Goal: Browse casually: Explore the website without a specific task or goal

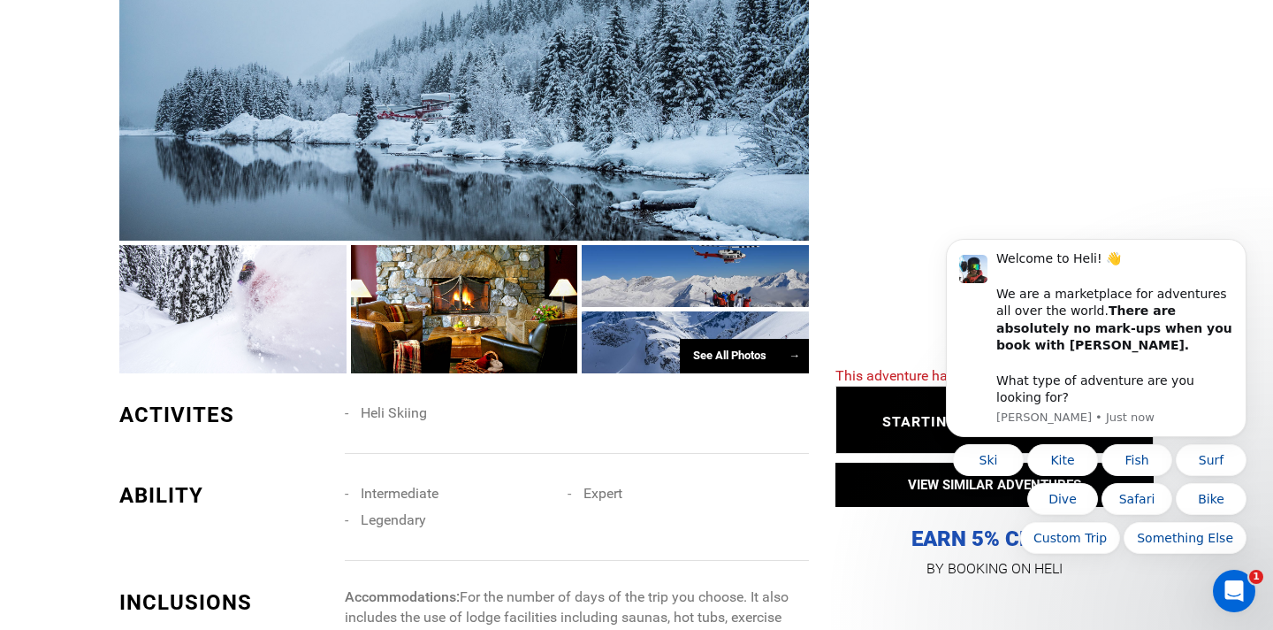
click at [729, 373] on div "See All Photos →" at bounding box center [744, 356] width 129 height 34
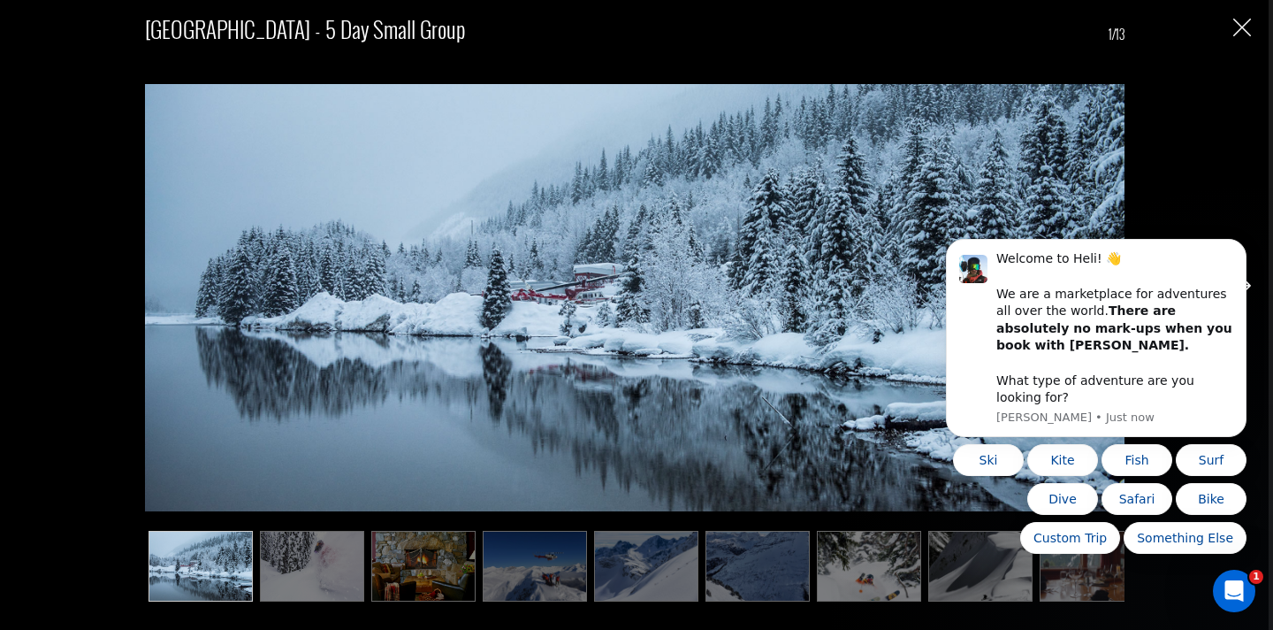
click at [844, 560] on img at bounding box center [869, 566] width 104 height 71
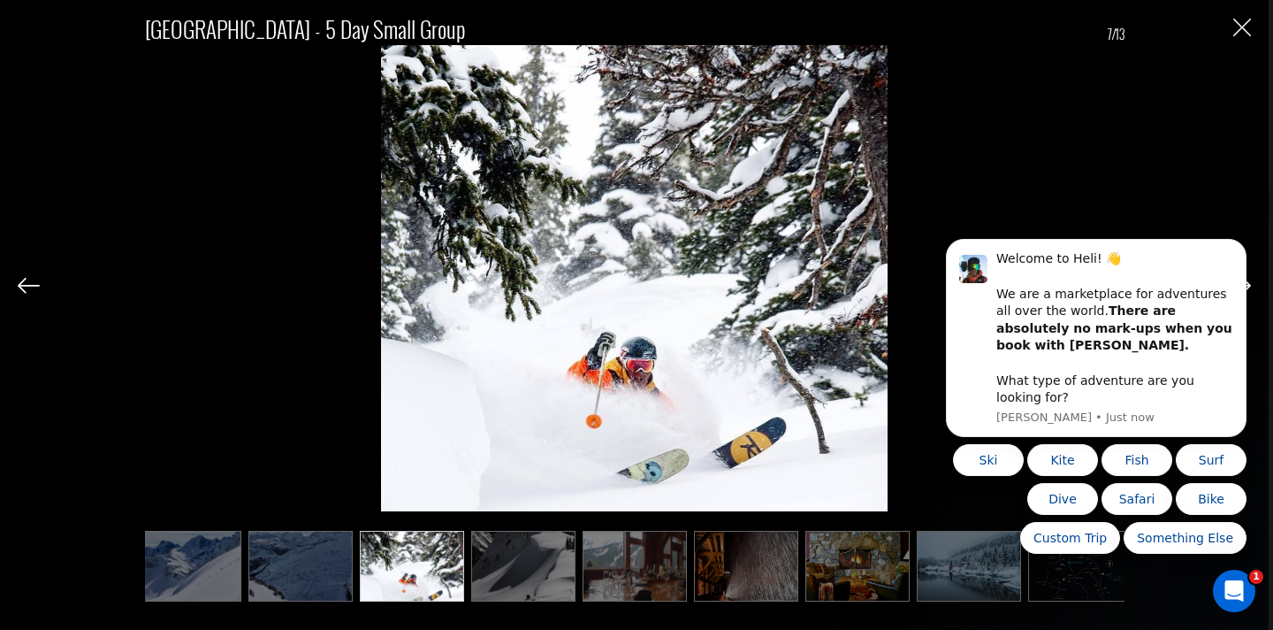
scroll to position [0, 469]
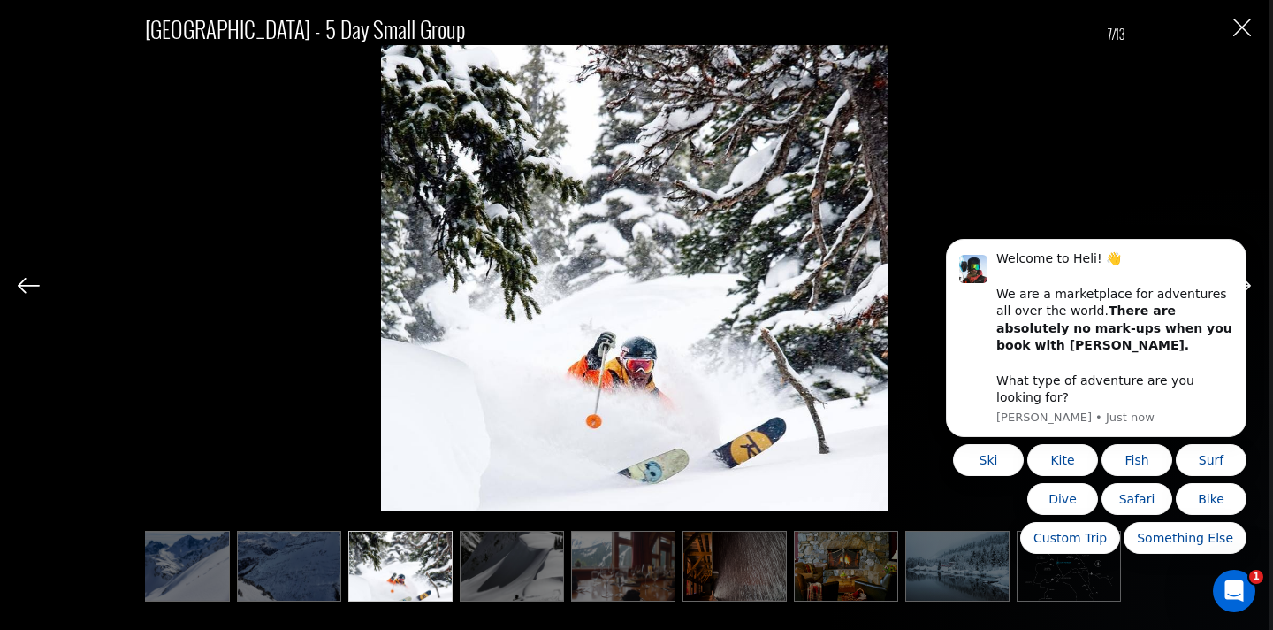
click at [844, 560] on img at bounding box center [846, 566] width 104 height 71
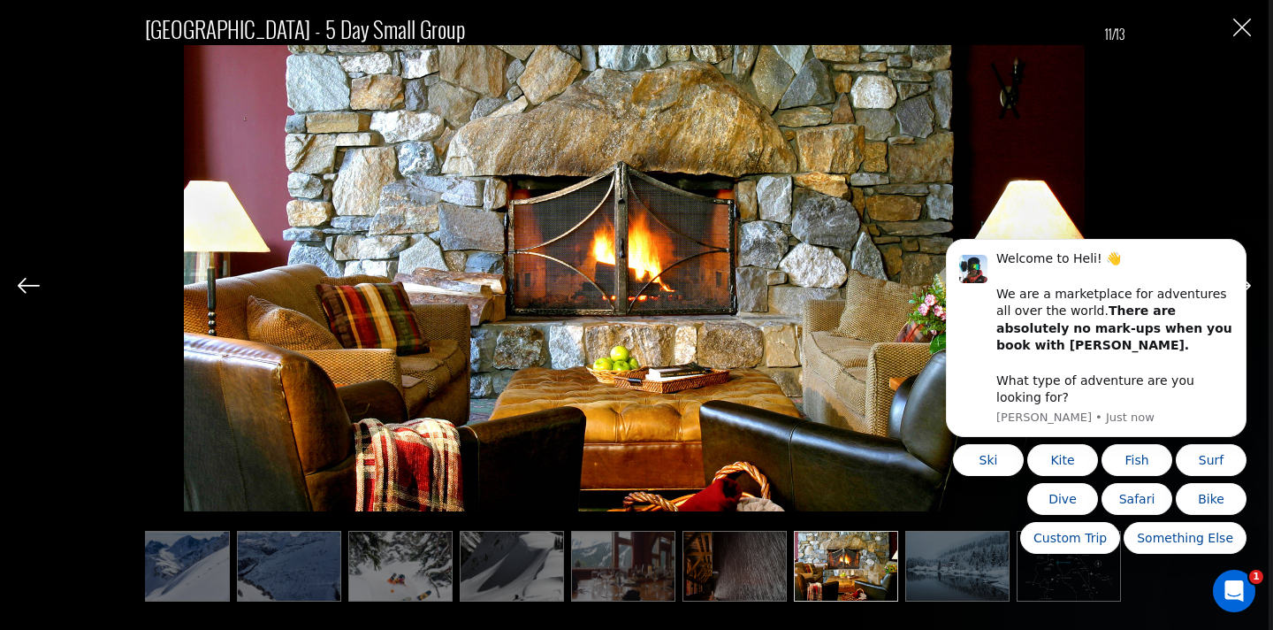
click at [928, 564] on body "Welcome to Heli! 👋 We are a marketplace for adventures all over the world. Ther…" at bounding box center [1097, 350] width 340 height 447
click at [642, 570] on img at bounding box center [623, 566] width 104 height 71
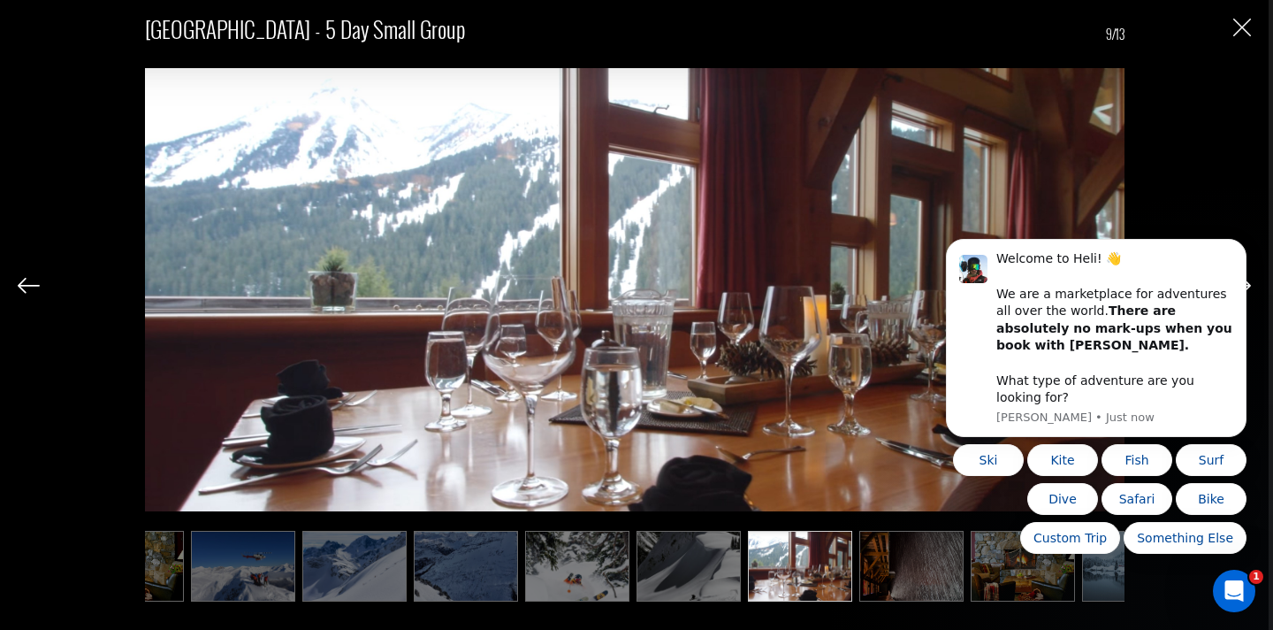
click at [637, 570] on img at bounding box center [689, 566] width 104 height 71
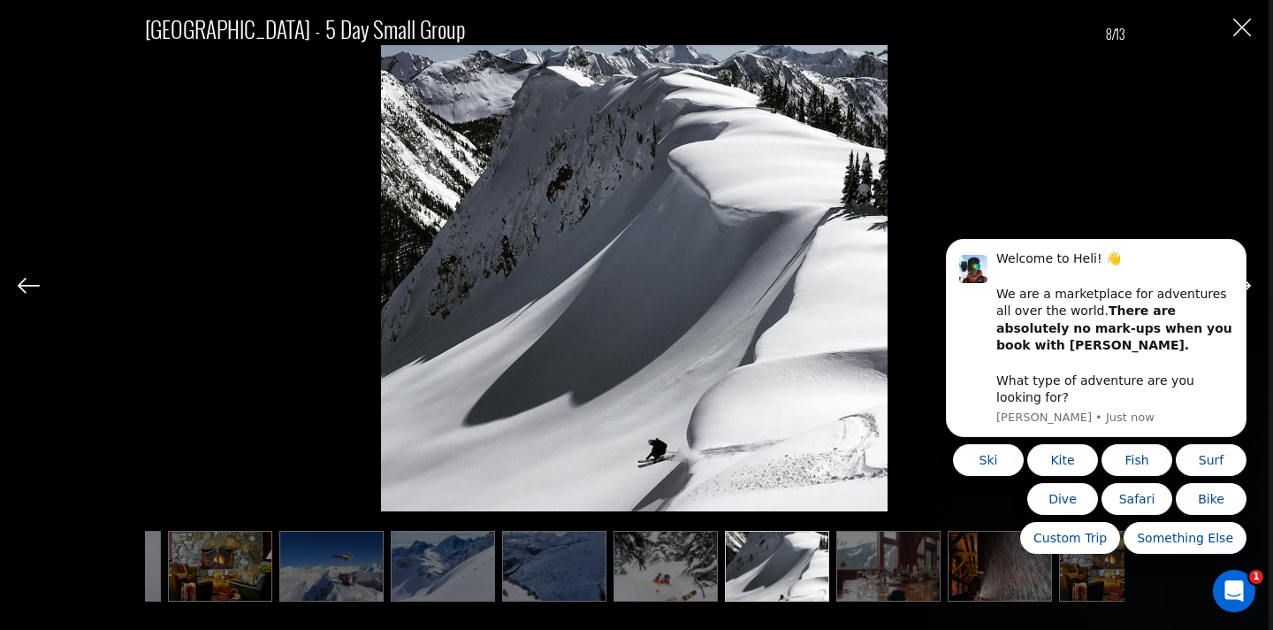
click at [614, 566] on img at bounding box center [666, 566] width 104 height 71
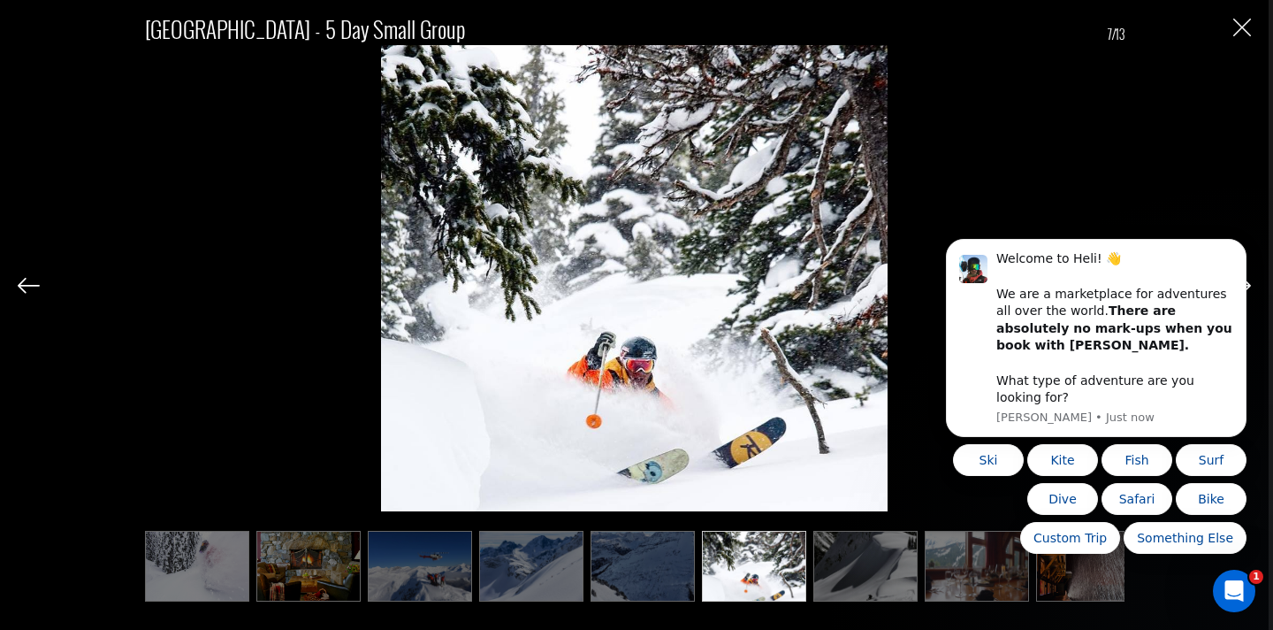
click at [433, 576] on img at bounding box center [420, 566] width 104 height 71
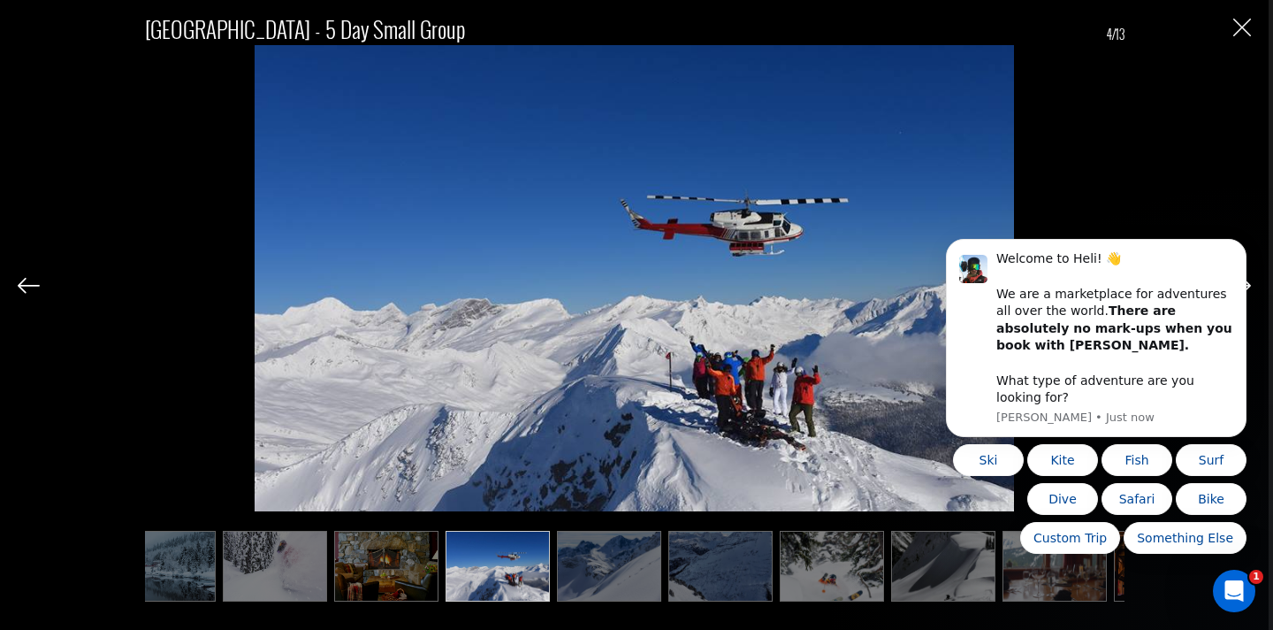
scroll to position [0, 0]
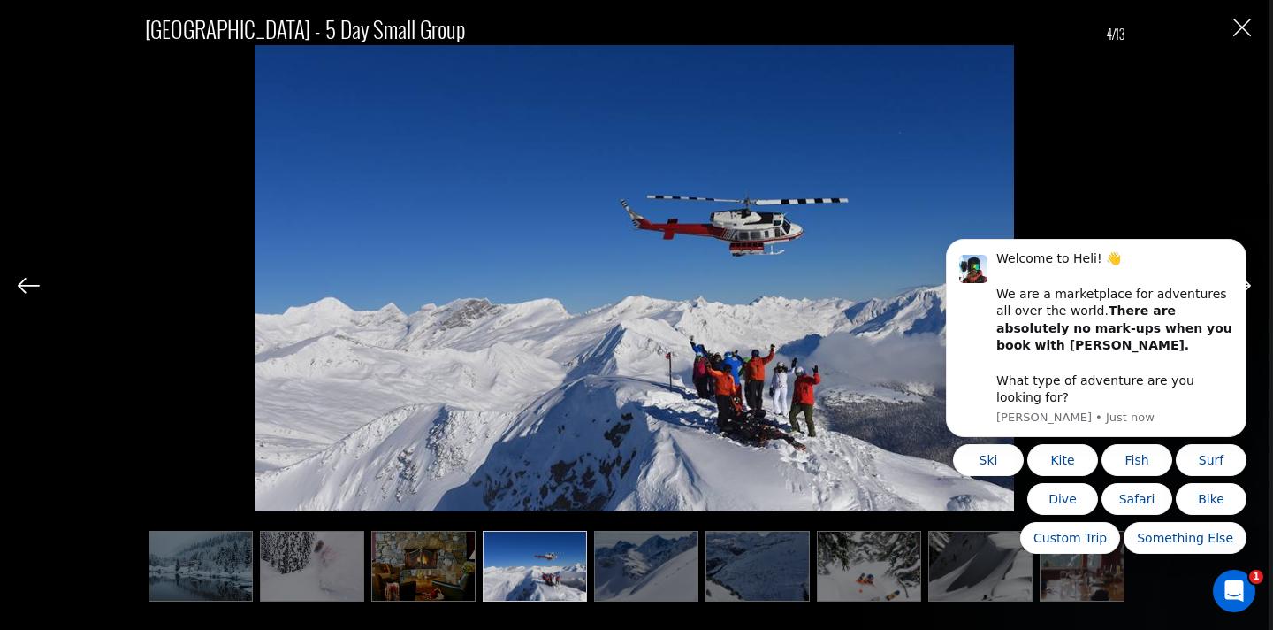
click at [401, 579] on img at bounding box center [423, 566] width 104 height 71
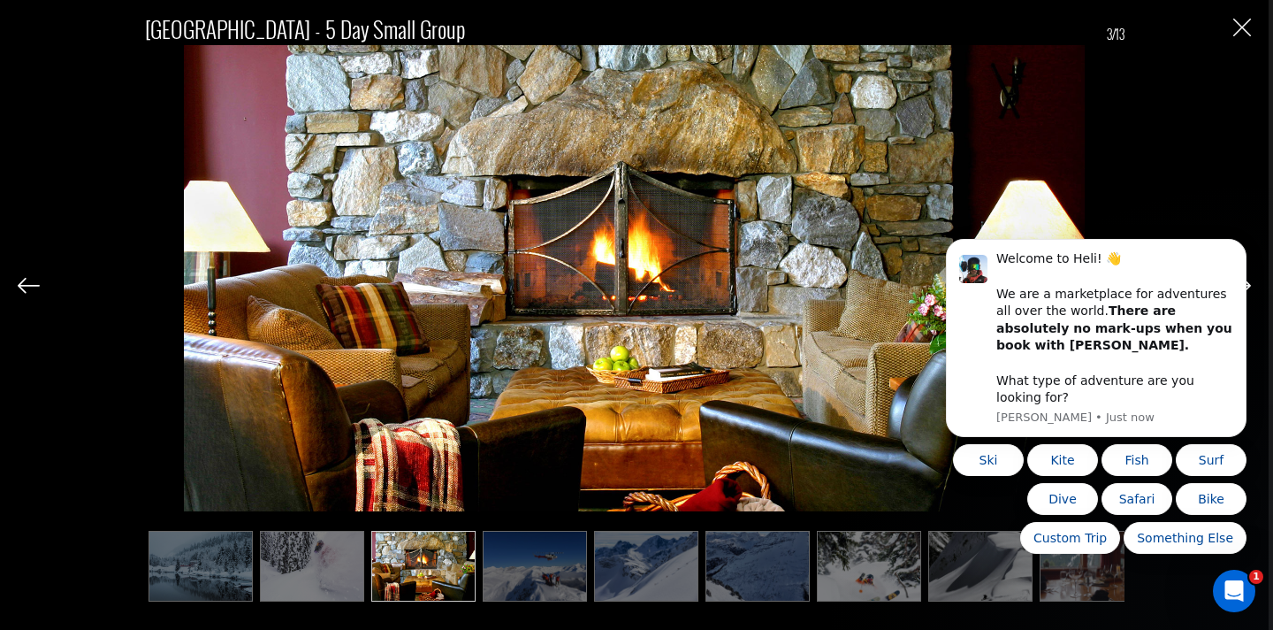
click at [302, 582] on img at bounding box center [312, 566] width 104 height 71
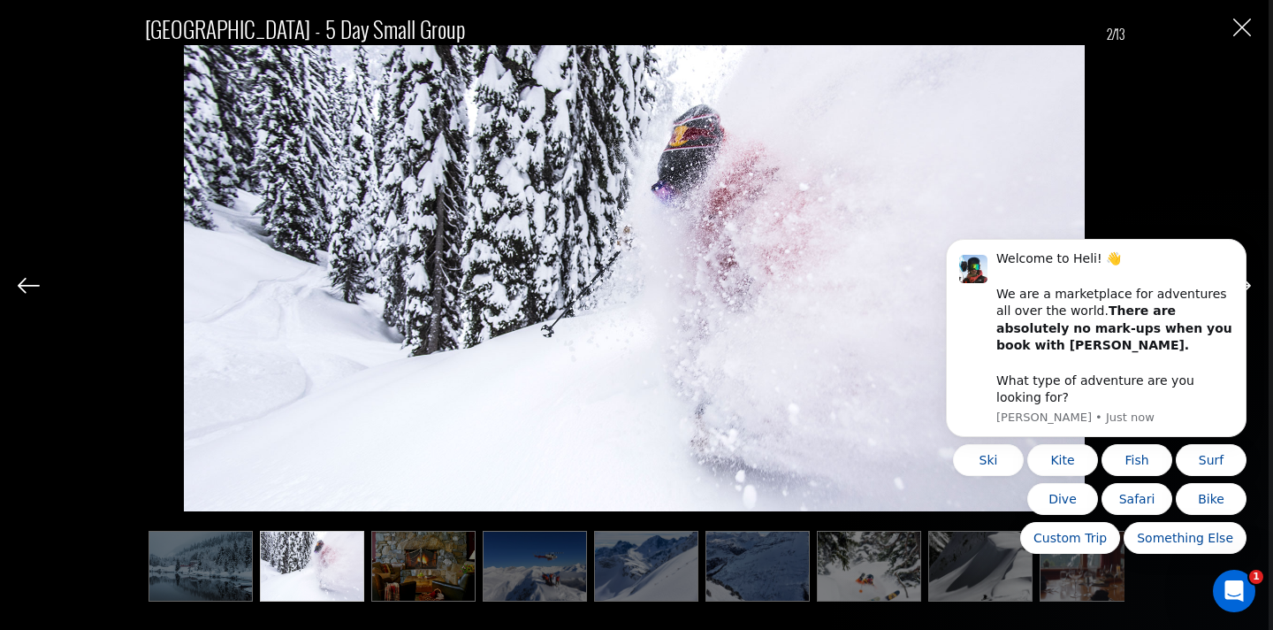
click at [230, 577] on img at bounding box center [201, 566] width 104 height 71
